Goal: Manage account settings

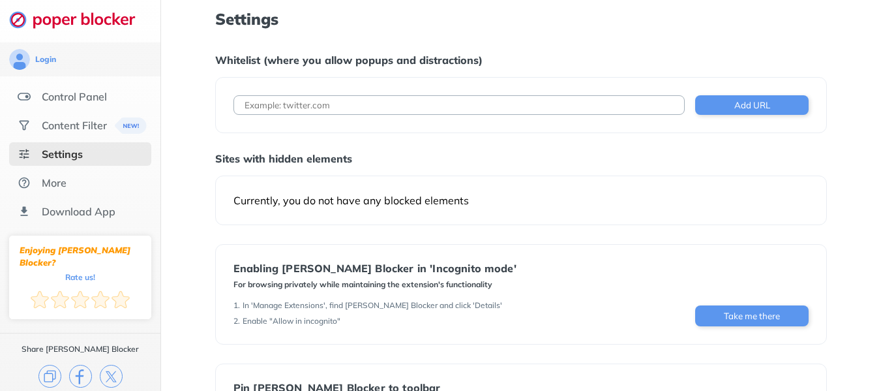
click at [83, 153] on div "Settings" at bounding box center [80, 153] width 142 height 23
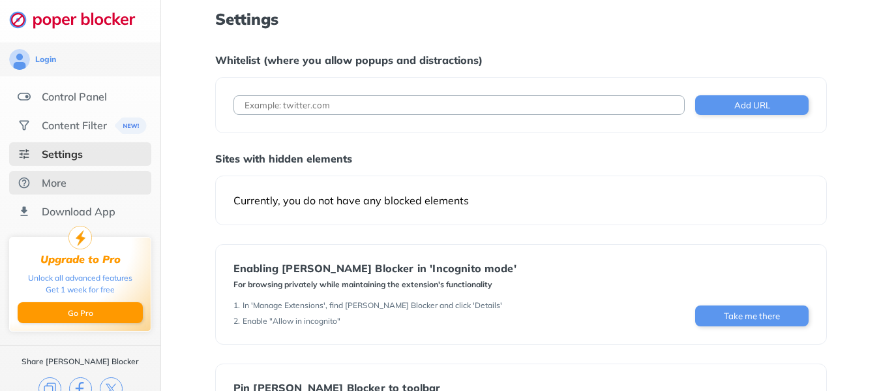
click at [75, 186] on div "More" at bounding box center [80, 182] width 142 height 23
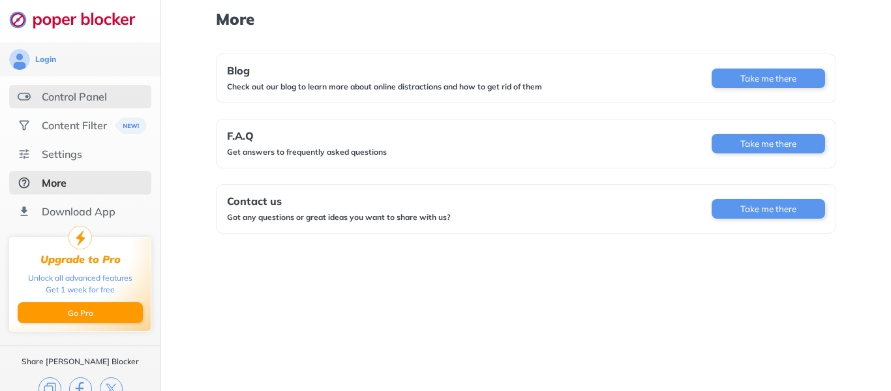
click at [110, 89] on div "Control Panel" at bounding box center [80, 96] width 142 height 23
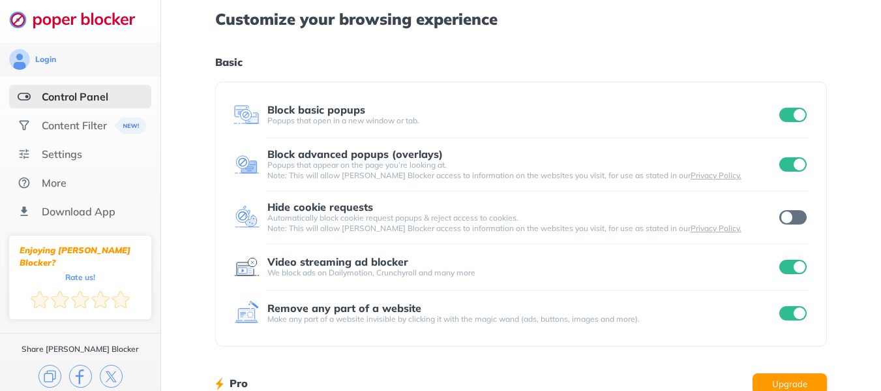
click at [799, 113] on input "checkbox" at bounding box center [792, 115] width 27 height 14
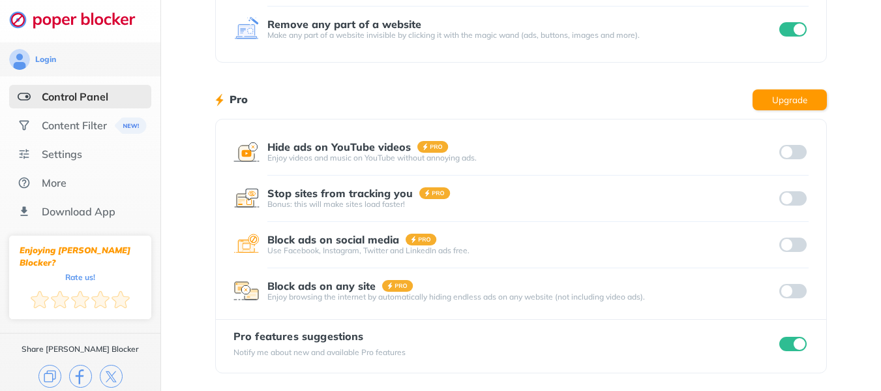
click at [793, 342] on input "checkbox" at bounding box center [792, 343] width 27 height 14
